Goal: Information Seeking & Learning: Find specific fact

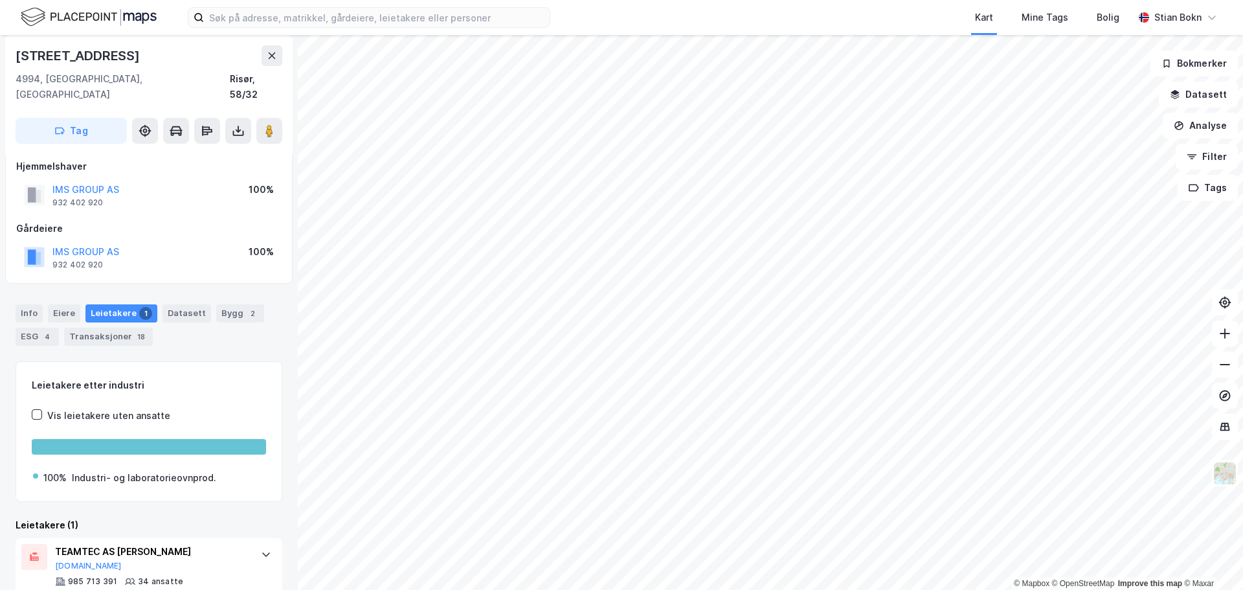
scroll to position [30, 0]
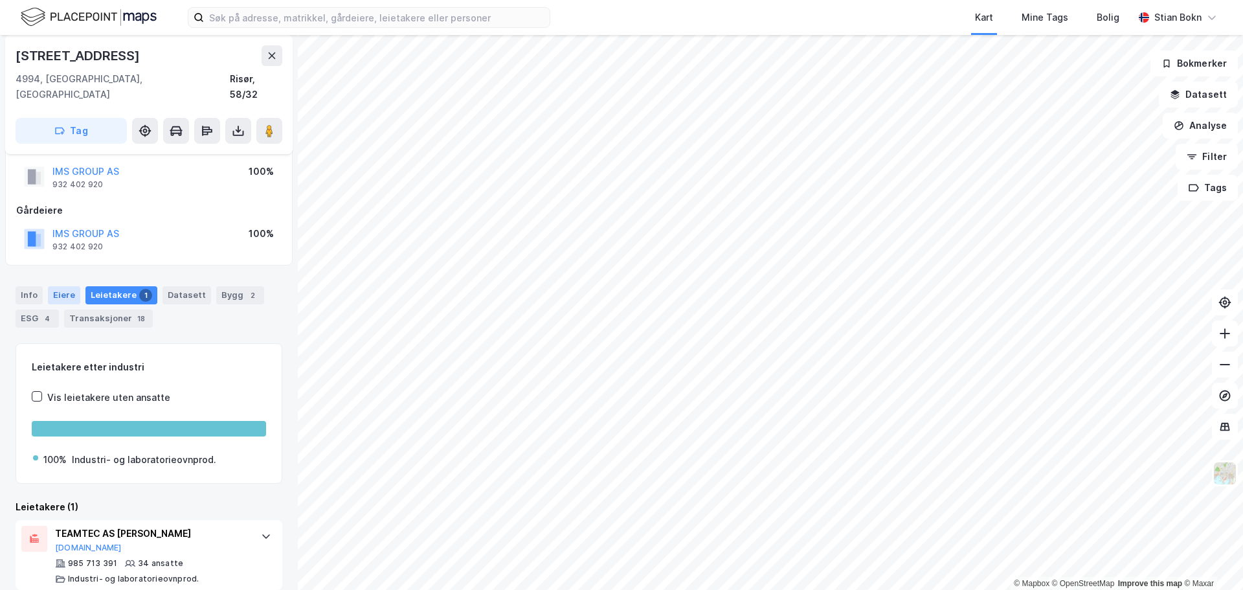
click at [62, 286] on div "Eiere" at bounding box center [64, 295] width 32 height 18
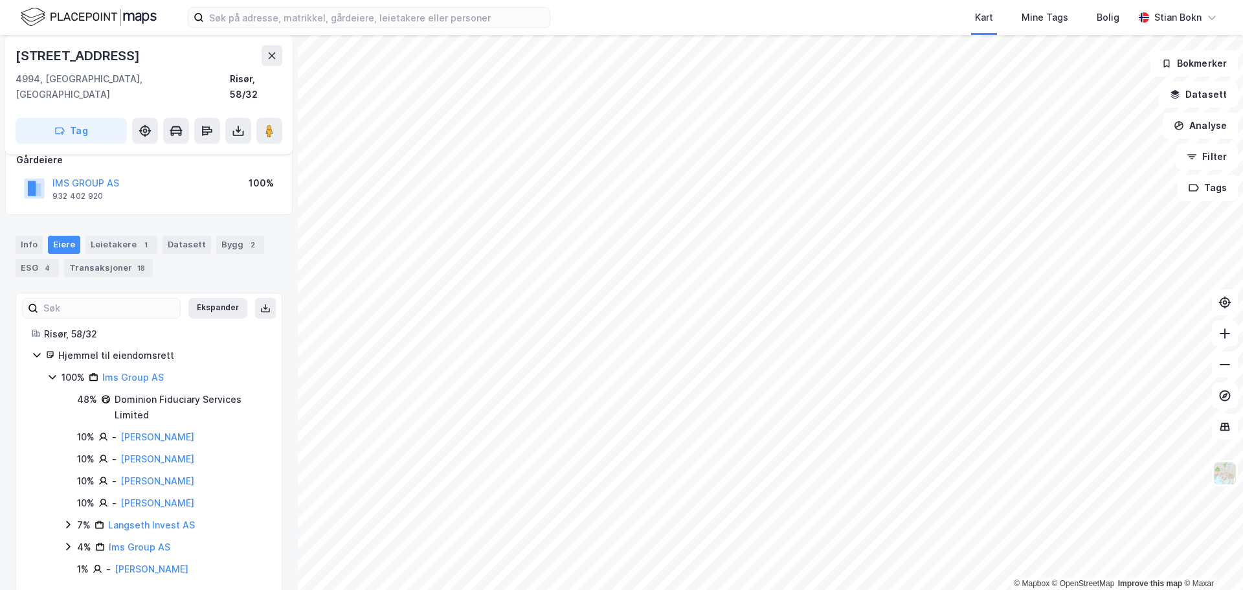
scroll to position [84, 0]
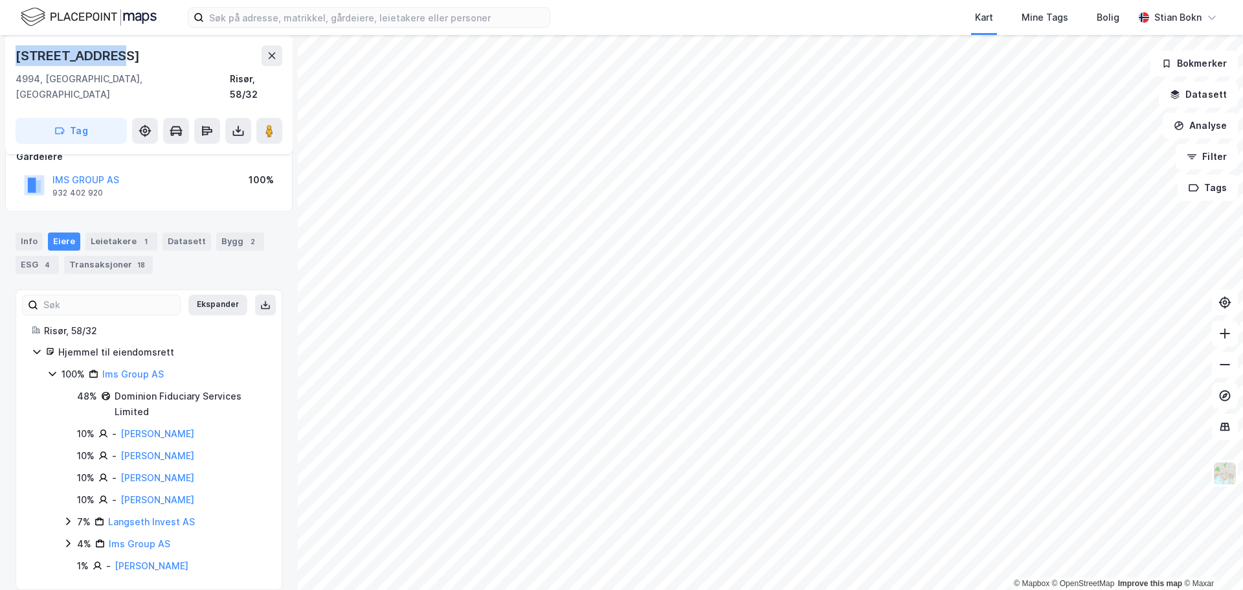
drag, startPoint x: 116, startPoint y: 59, endPoint x: 6, endPoint y: 60, distance: 110.1
click at [6, 60] on div "Molandsveien 4 4994, Akland, Agder Risør, 58/32 Tag" at bounding box center [149, 94] width 288 height 119
copy div "Molandsveien 4"
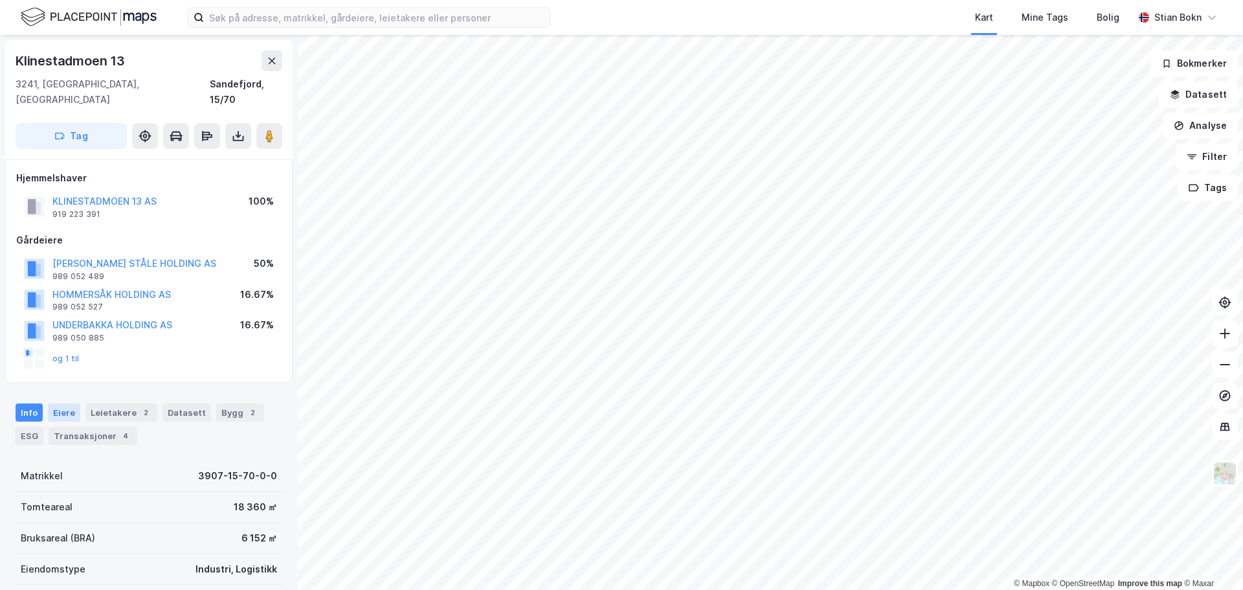
click at [56, 403] on div "Eiere" at bounding box center [64, 412] width 32 height 18
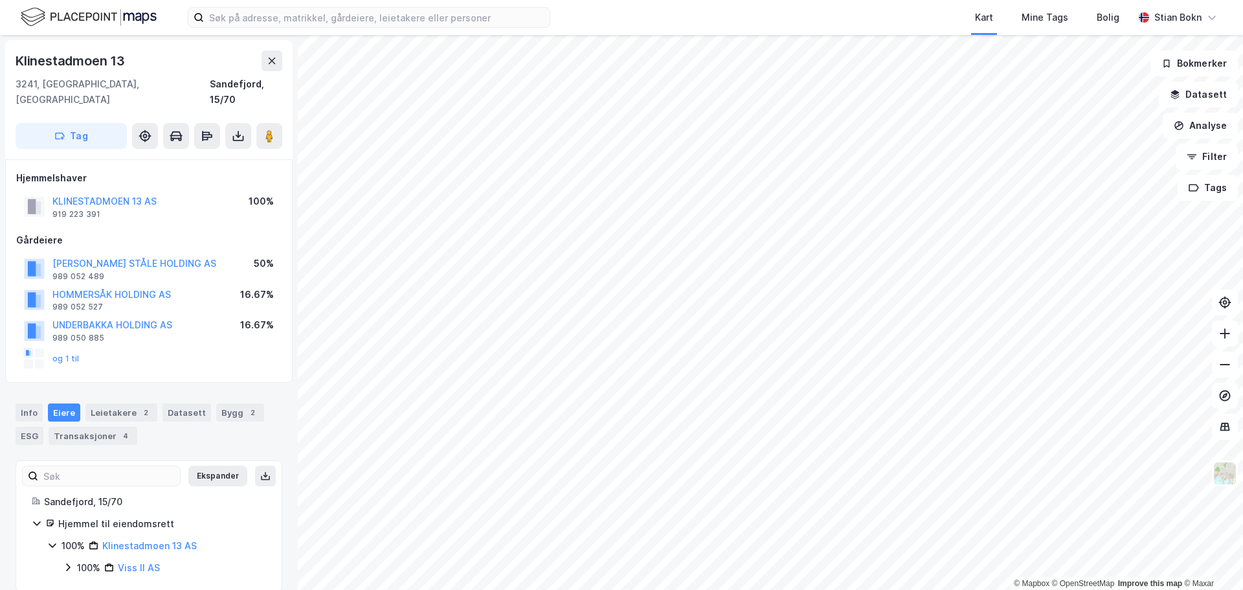
click at [66, 562] on icon at bounding box center [68, 567] width 10 height 10
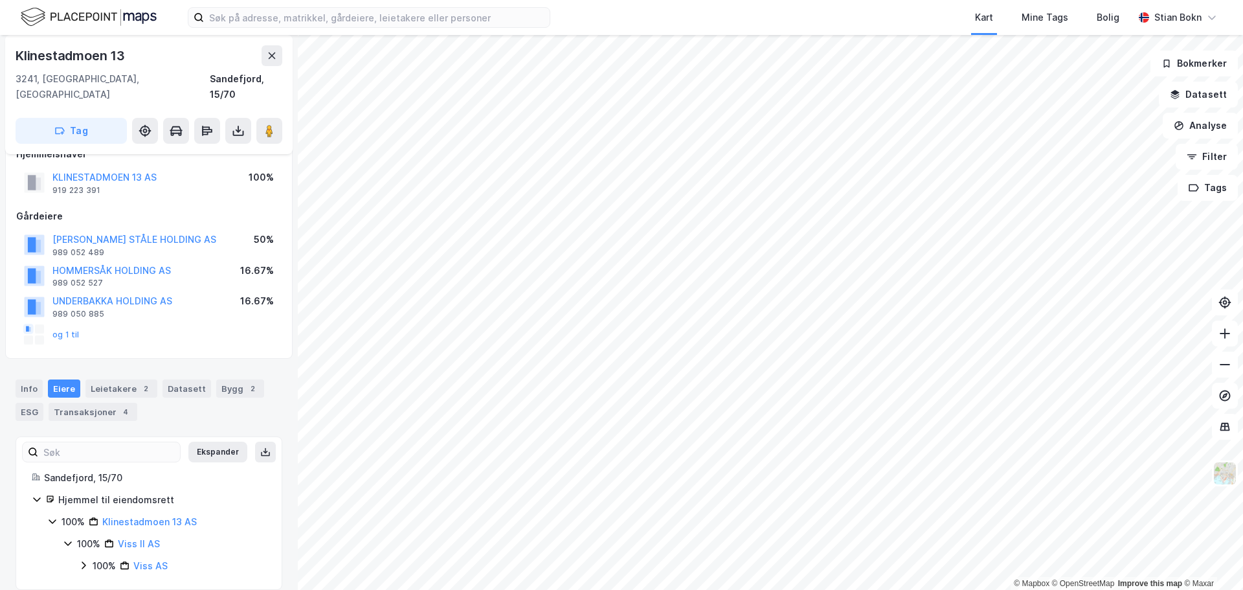
click at [84, 558] on div "100% Viss AS" at bounding box center [172, 566] width 188 height 16
click at [84, 560] on icon at bounding box center [83, 565] width 10 height 10
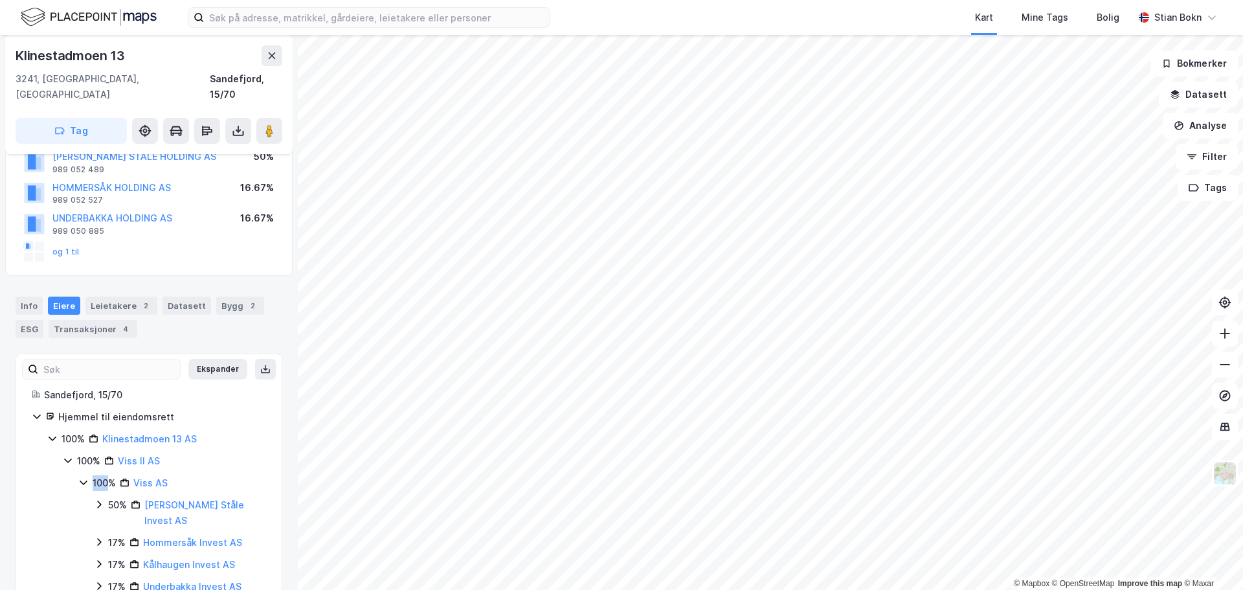
scroll to position [112, 0]
